Goal: Obtain resource: Obtain resource

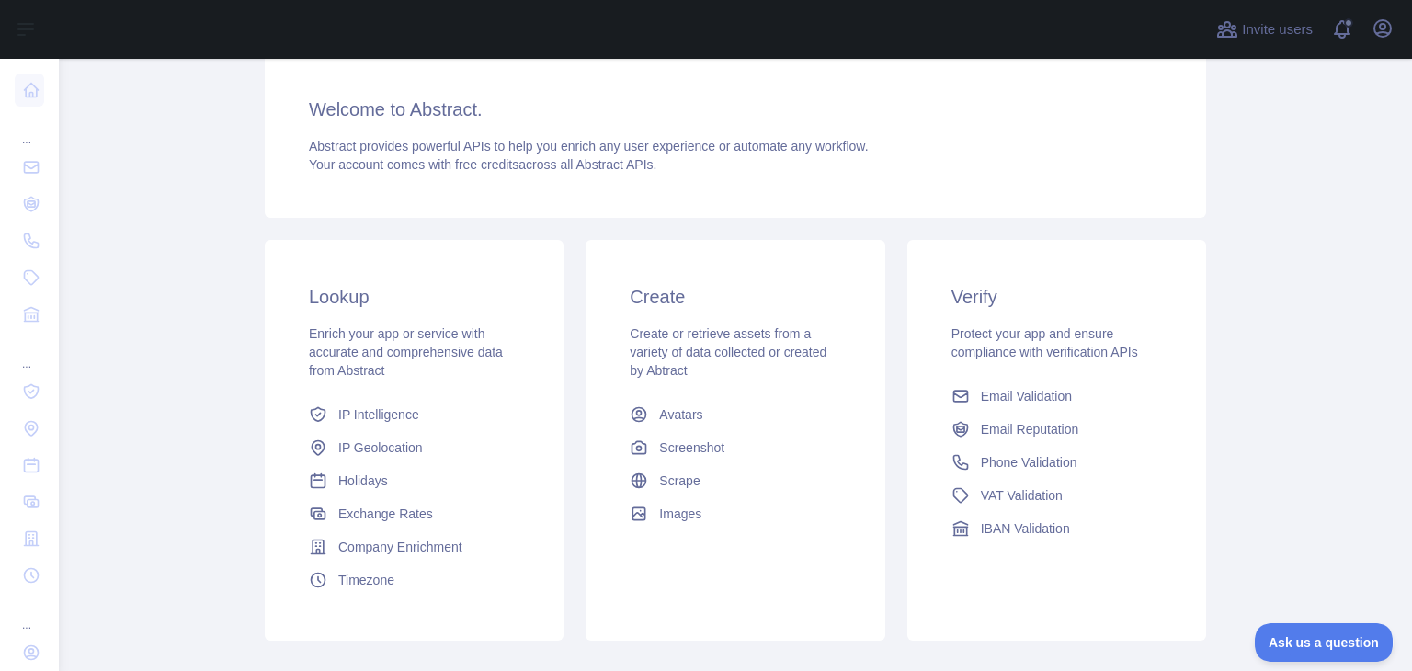
scroll to position [245, 0]
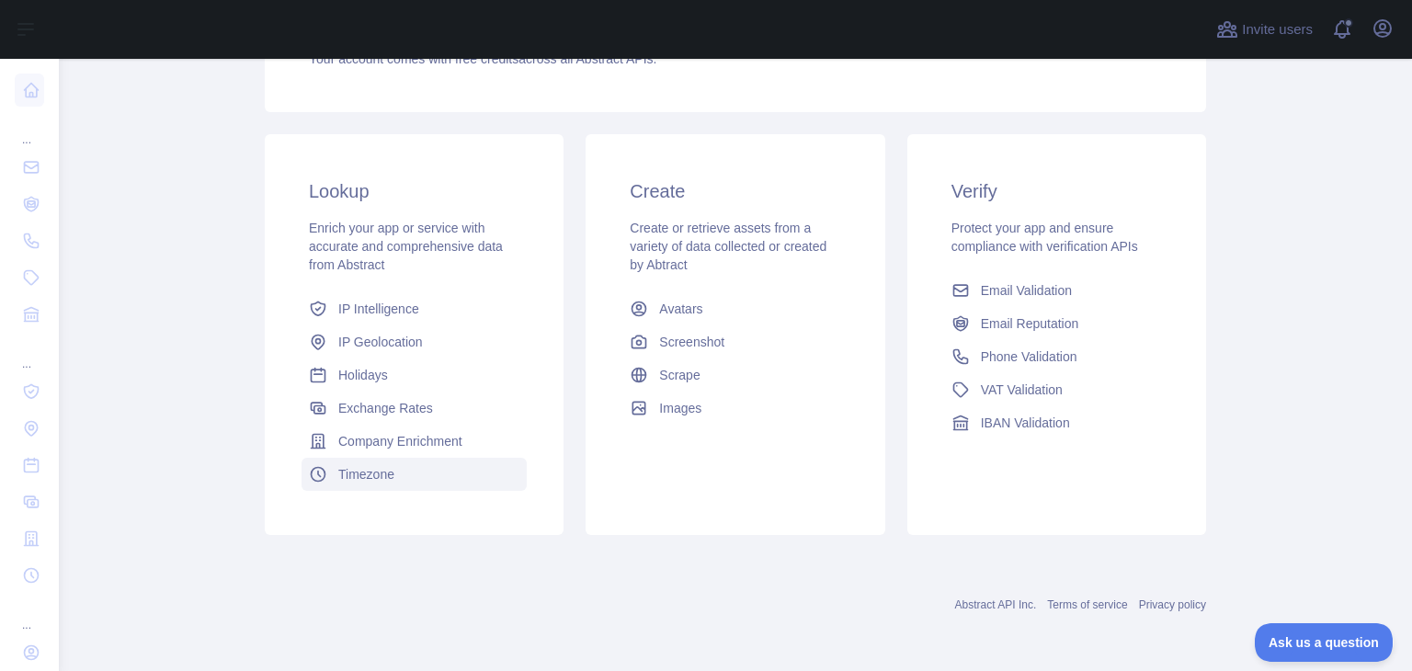
click at [371, 471] on span "Timezone" at bounding box center [366, 474] width 56 height 18
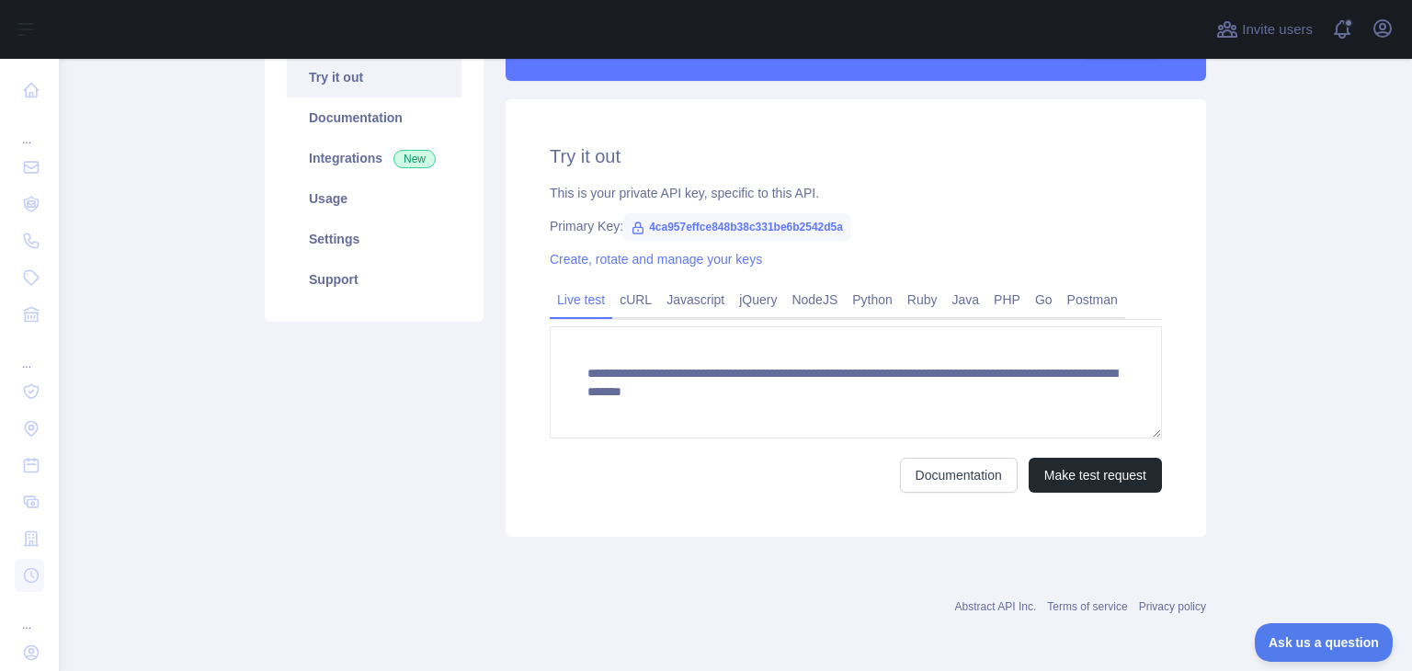
scroll to position [201, 0]
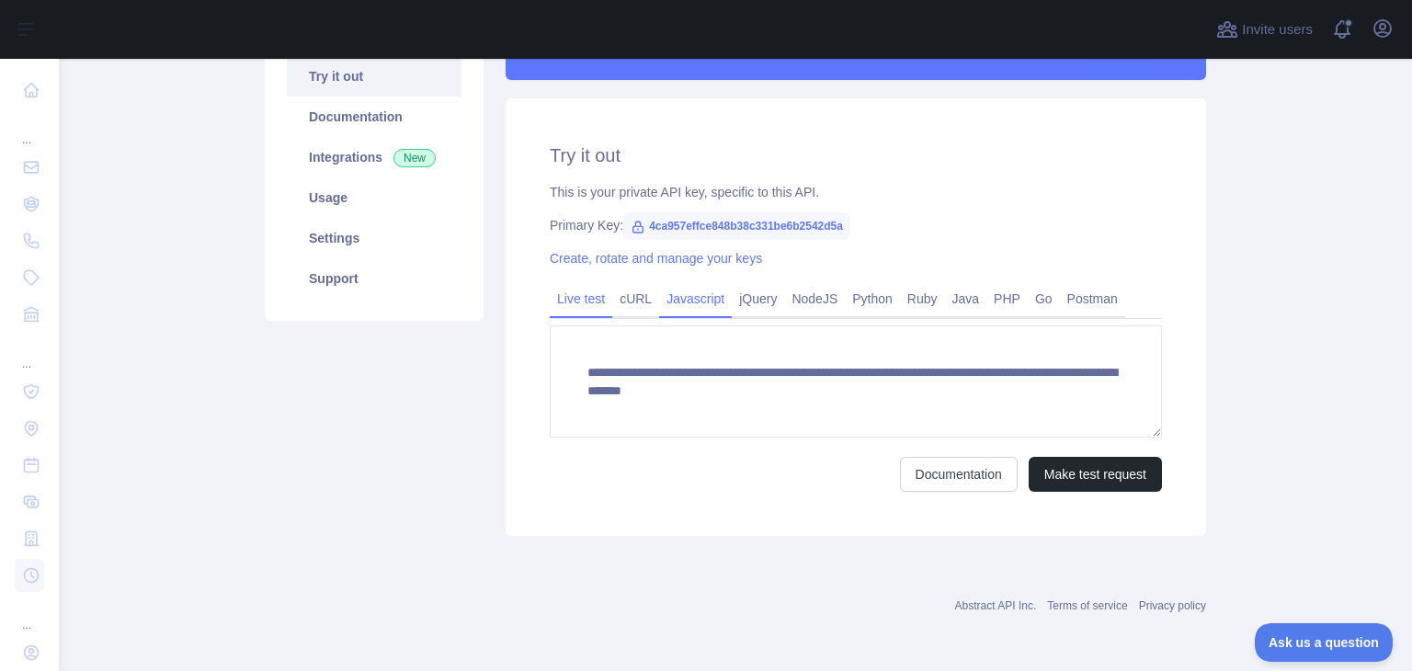
click at [693, 302] on link "Javascript" at bounding box center [695, 298] width 73 height 29
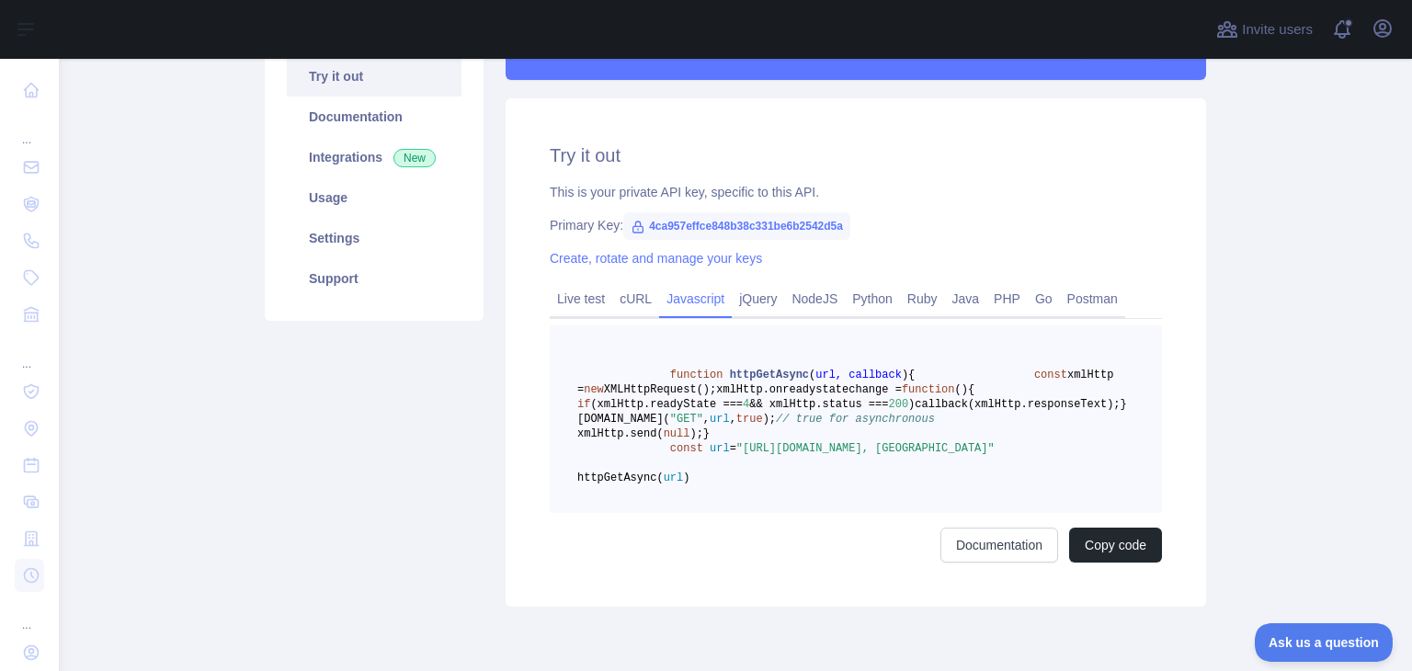
scroll to position [361, 0]
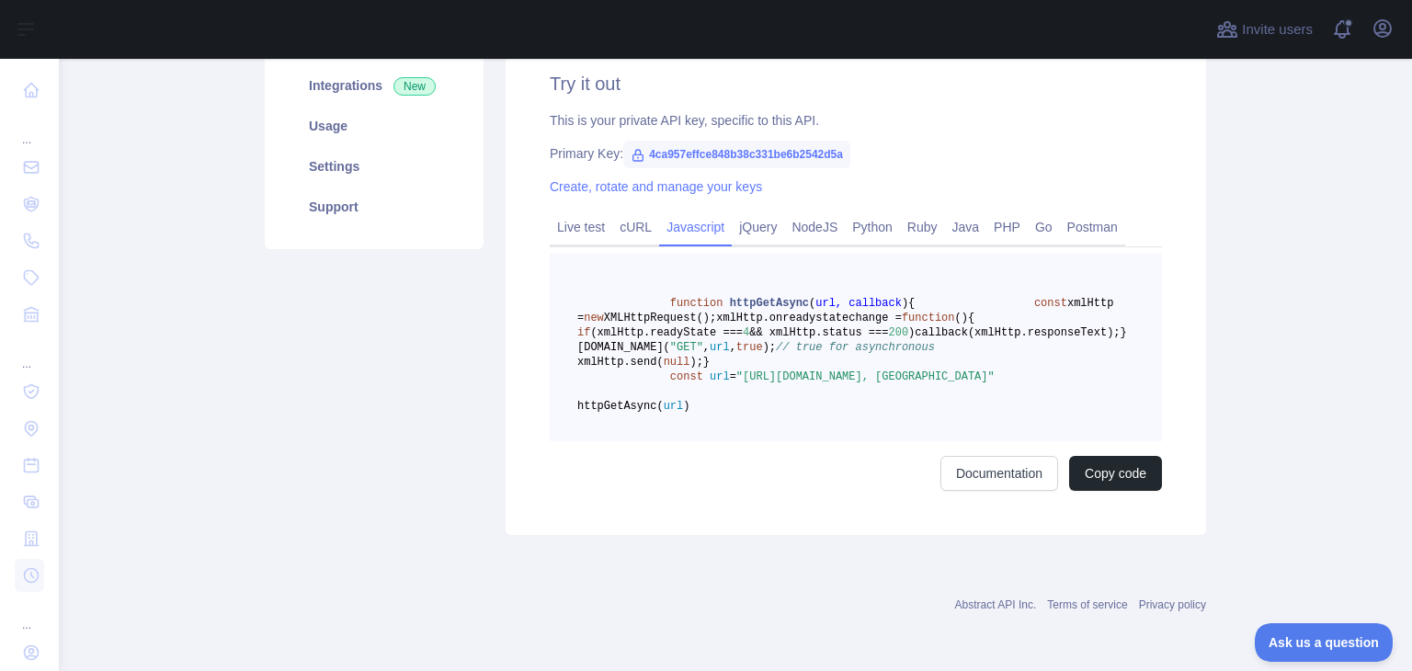
drag, startPoint x: 732, startPoint y: 362, endPoint x: 1004, endPoint y: 376, distance: 272.5
click at [995, 376] on span ""[URL][DOMAIN_NAME], [GEOGRAPHIC_DATA]"" at bounding box center [865, 376] width 258 height 13
copy span "[URL][DOMAIN_NAME], [GEOGRAPHIC_DATA]"
click at [824, 521] on div "Try it out This is your private API key, specific to this API. Primary Key: 4ca…" at bounding box center [856, 281] width 700 height 508
